Goal: Information Seeking & Learning: Compare options

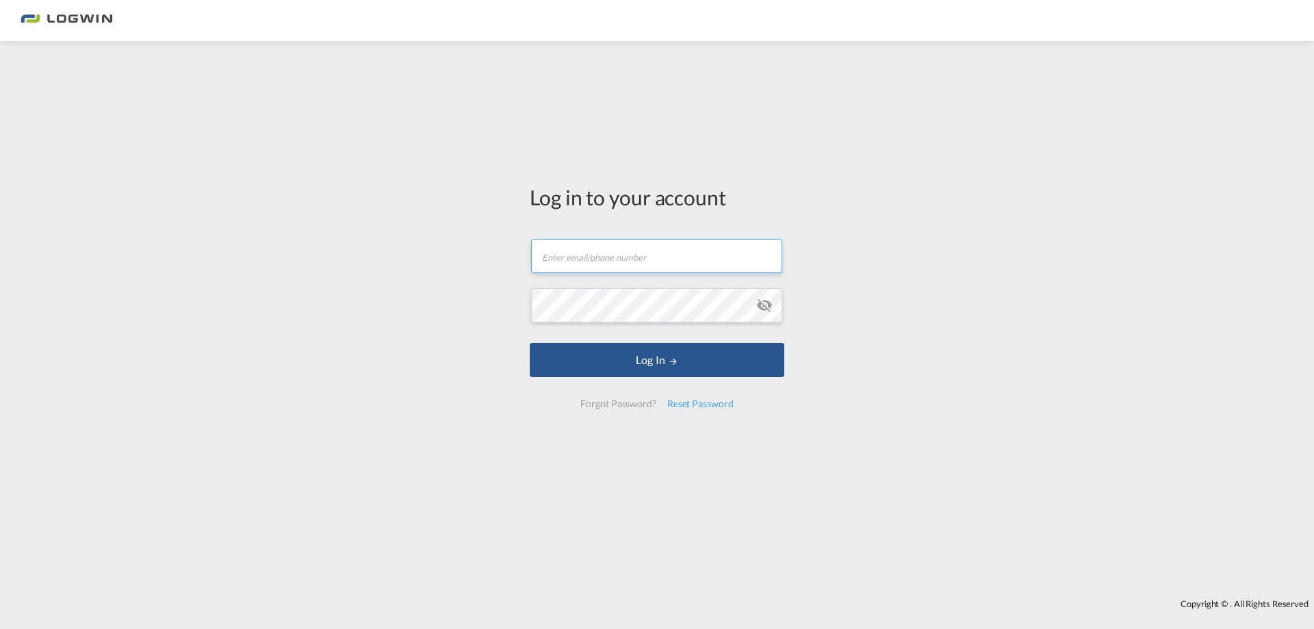
click at [633, 257] on input "text" at bounding box center [656, 256] width 251 height 34
type input "[EMAIL_ADDRESS][DOMAIN_NAME]"
click at [530, 343] on button "Log In" at bounding box center [657, 360] width 254 height 34
